Goal: Information Seeking & Learning: Check status

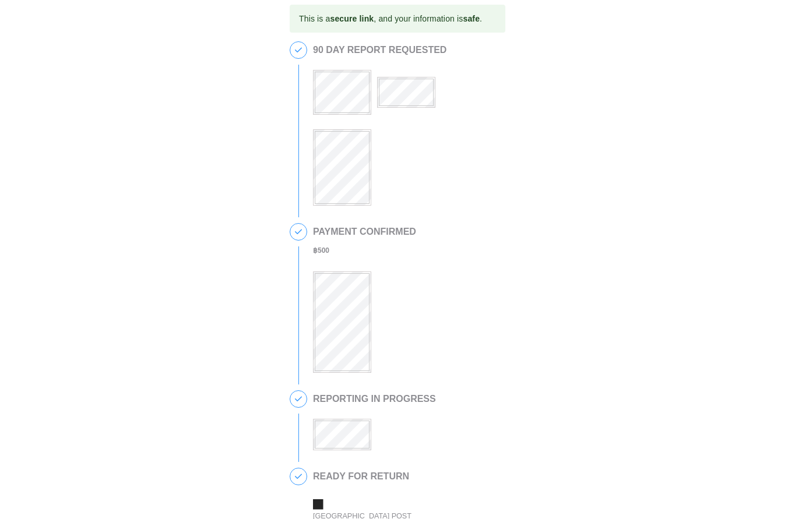
scroll to position [17, 0]
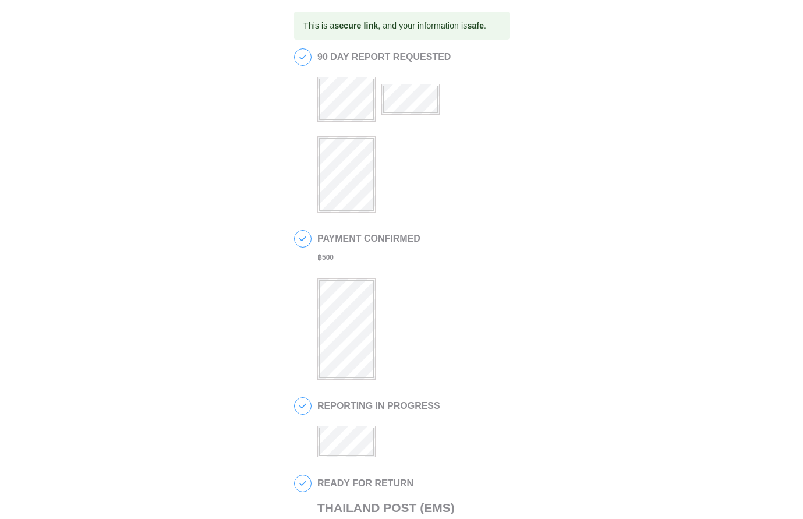
scroll to position [246, 0]
